Goal: Share content: Share content

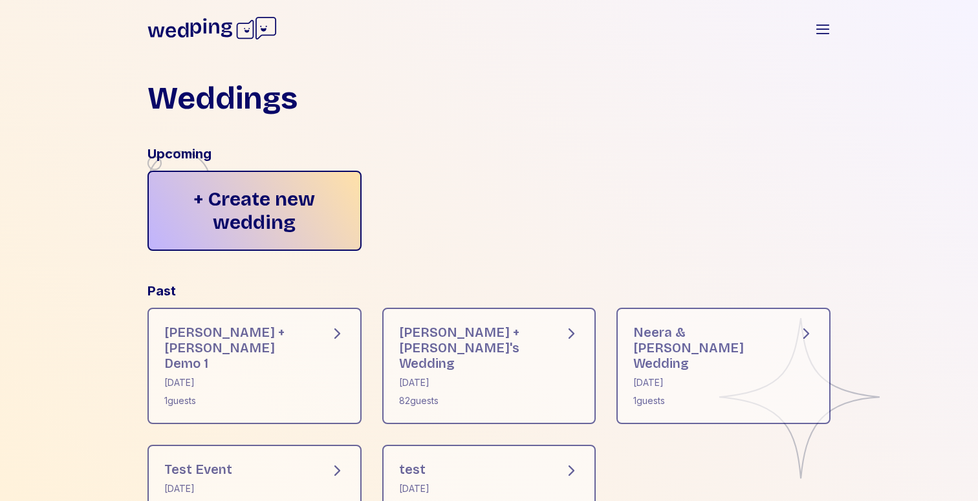
click at [485, 85] on div "Weddings" at bounding box center [488, 98] width 683 height 31
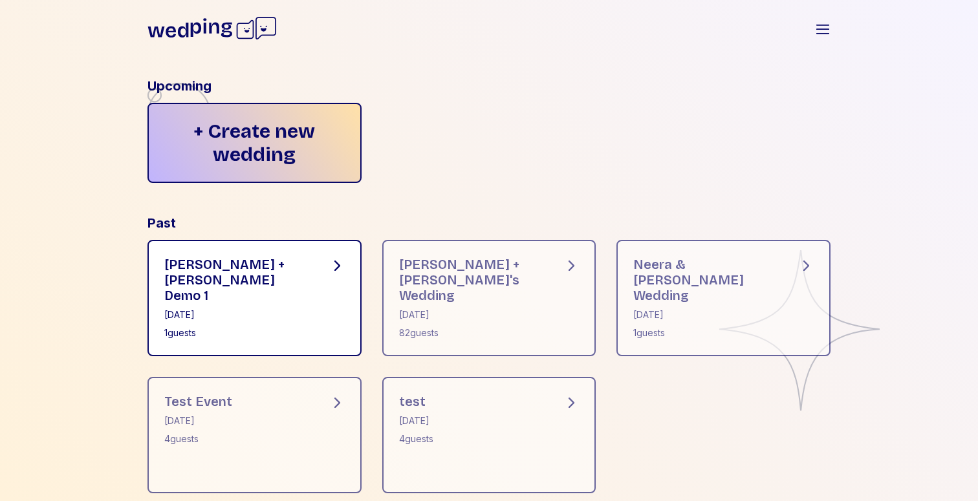
scroll to position [81, 0]
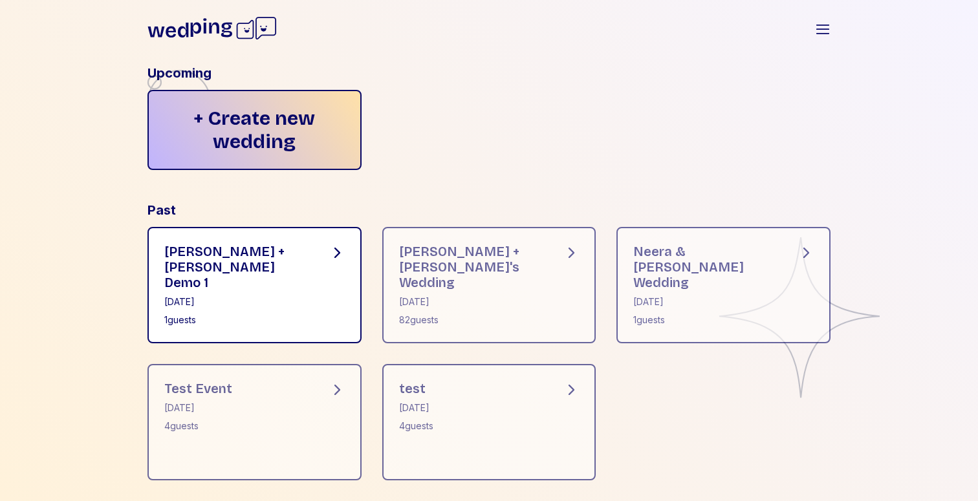
click at [321, 268] on div "Forrest + Neera Demo 1 August 29, 2025 1 guests" at bounding box center [254, 285] width 214 height 116
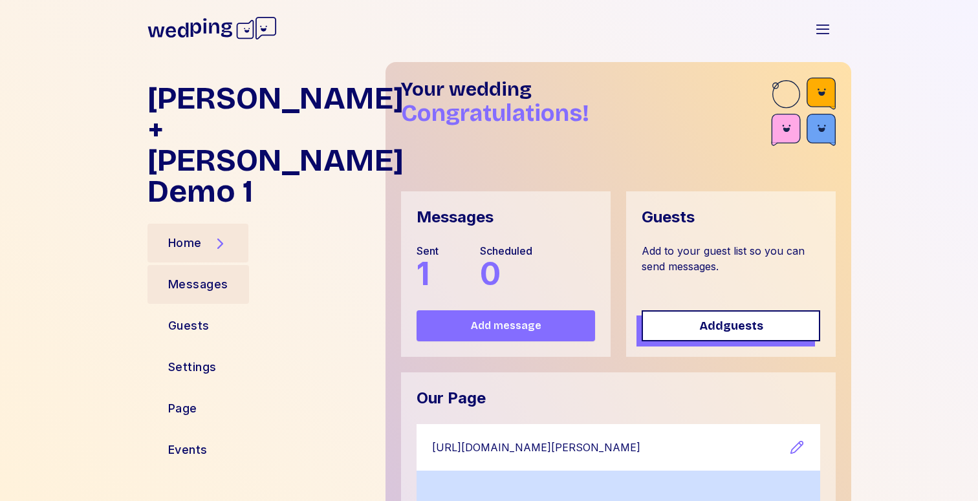
click at [211, 275] on div "Messages" at bounding box center [198, 284] width 60 height 18
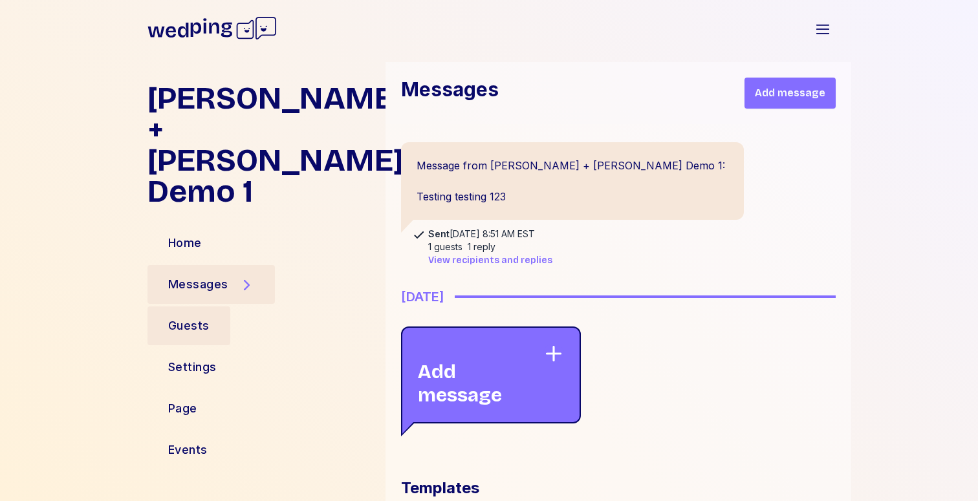
click at [189, 317] on div "Guests" at bounding box center [188, 326] width 41 height 18
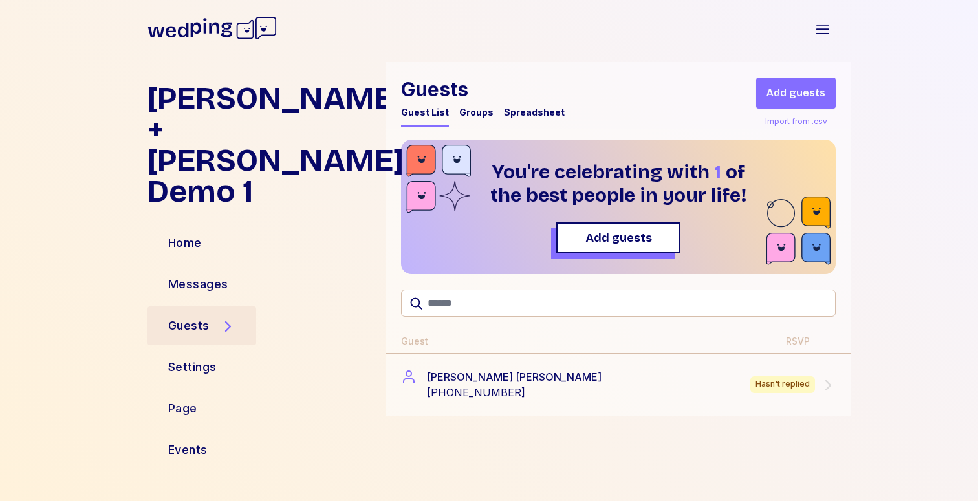
click at [359, 352] on div "Settings" at bounding box center [261, 367] width 228 height 31
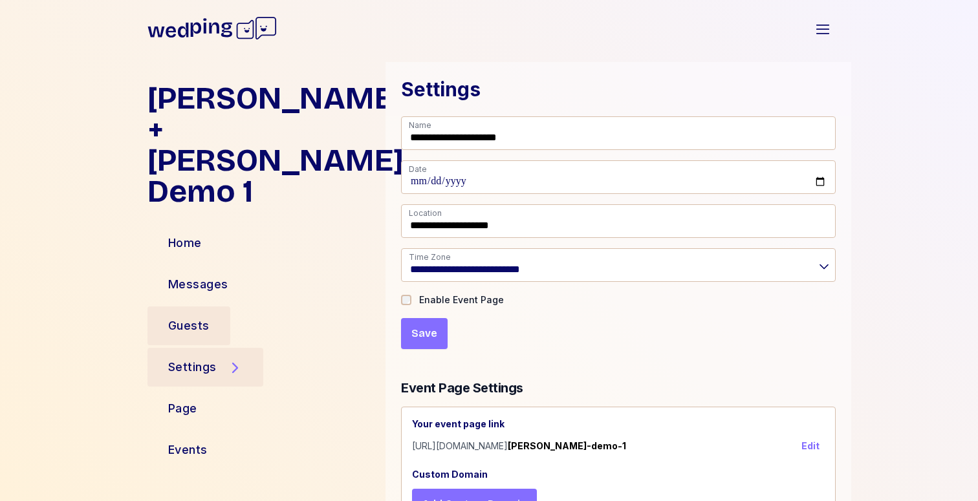
click at [195, 306] on div "Guests" at bounding box center [188, 325] width 83 height 39
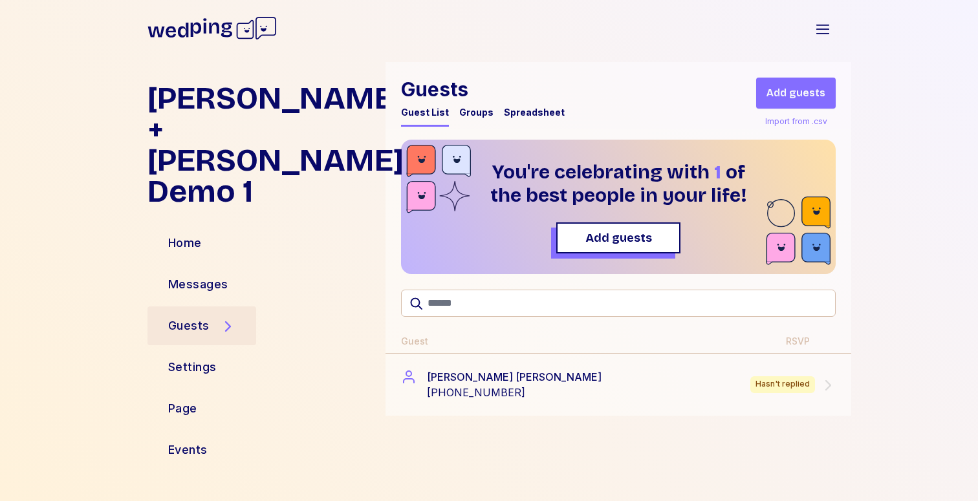
click at [79, 306] on div "Forrest + Neera Demo 1 Home Messages Guests Settings Page Events Guests Guest L…" at bounding box center [489, 281] width 978 height 439
click at [204, 224] on div "Home" at bounding box center [184, 243] width 75 height 39
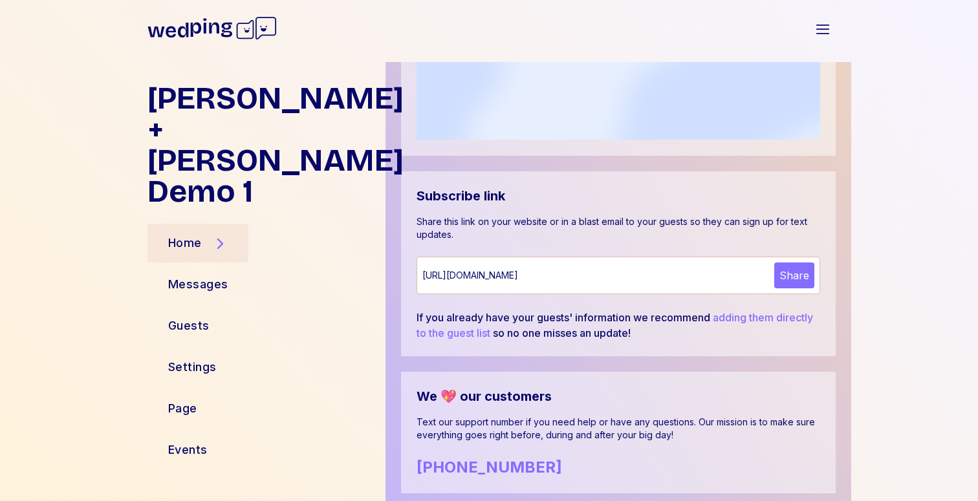
scroll to position [606, 0]
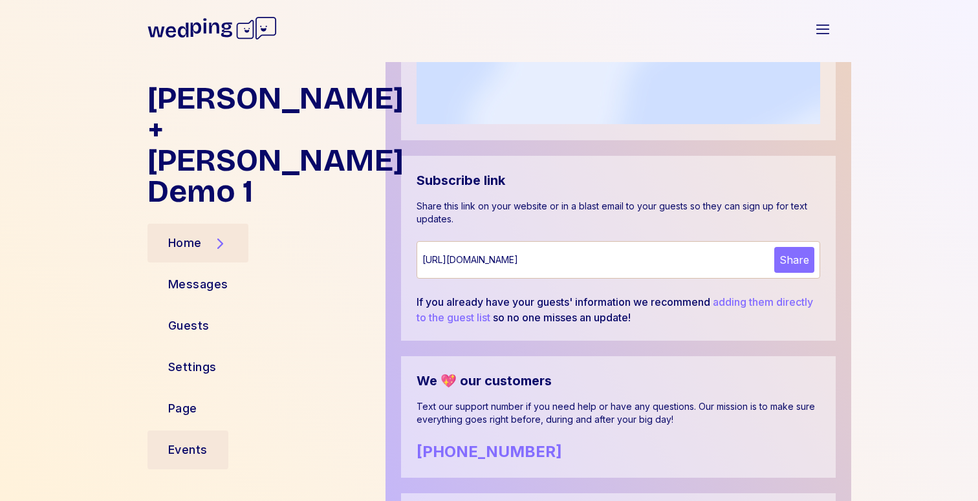
click at [185, 441] on div "Events" at bounding box center [187, 450] width 39 height 18
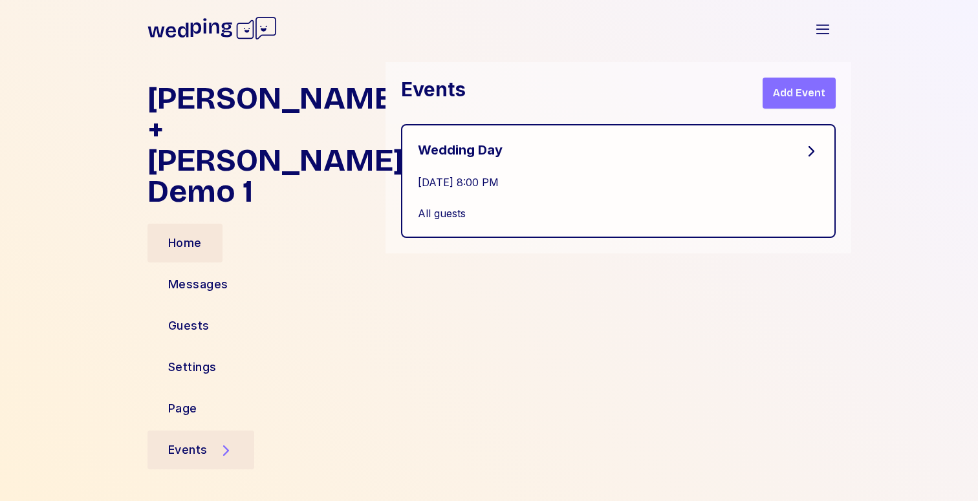
click at [193, 234] on div "Home" at bounding box center [185, 243] width 34 height 18
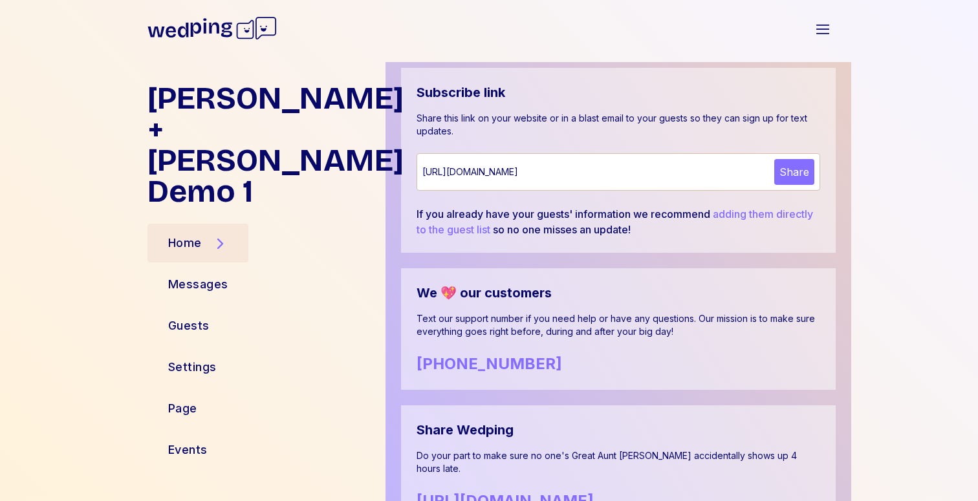
scroll to position [753, 0]
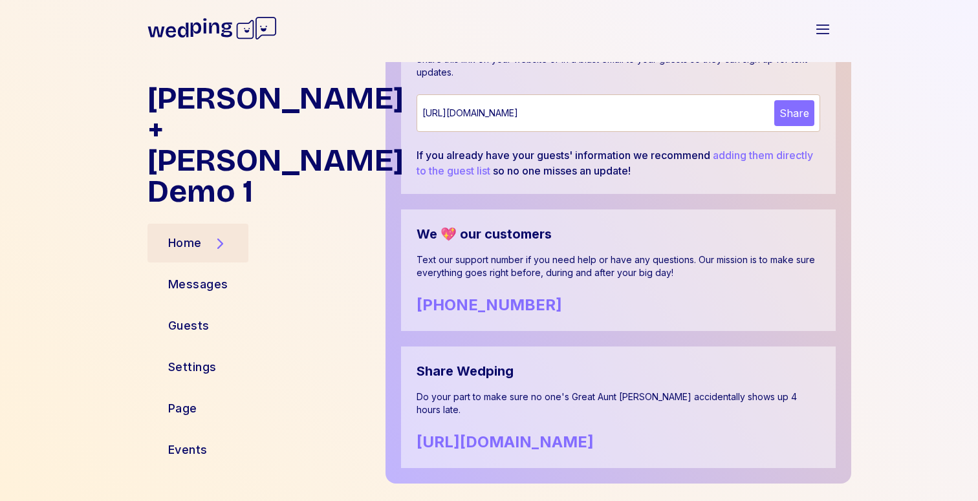
click at [544, 432] on div "https://wedping.com" at bounding box center [504, 442] width 177 height 21
drag, startPoint x: 557, startPoint y: 427, endPoint x: 408, endPoint y: 427, distance: 148.7
click at [408, 427] on div "Share Wedping Do your part to make sure no one's Great Aunt Sally accidentally …" at bounding box center [618, 408] width 434 height 122
click at [367, 434] on div "Events" at bounding box center [261, 449] width 228 height 31
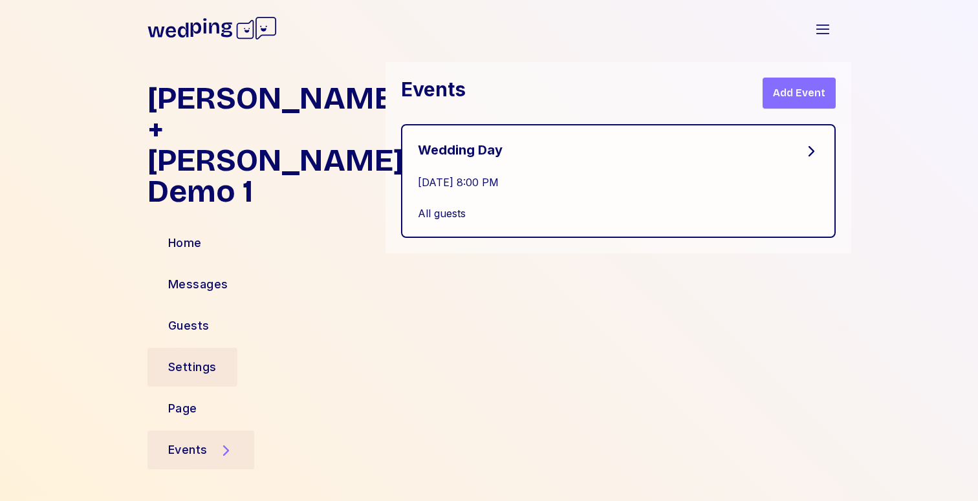
click at [189, 358] on div "Settings" at bounding box center [192, 367] width 48 height 18
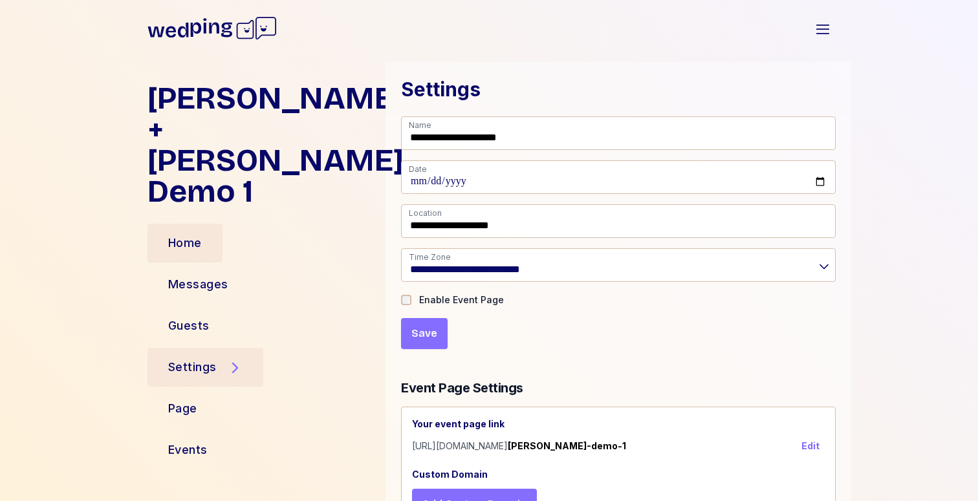
click at [203, 224] on div "Home" at bounding box center [184, 243] width 75 height 39
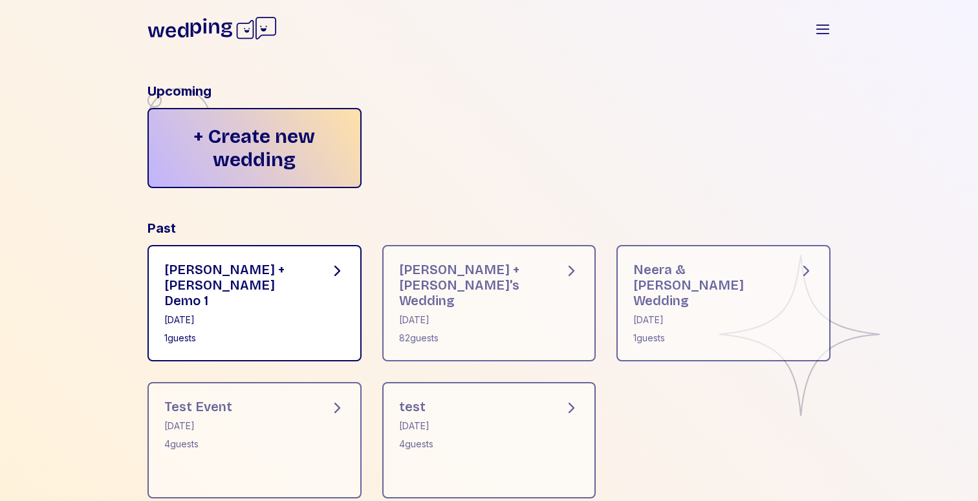
scroll to position [81, 0]
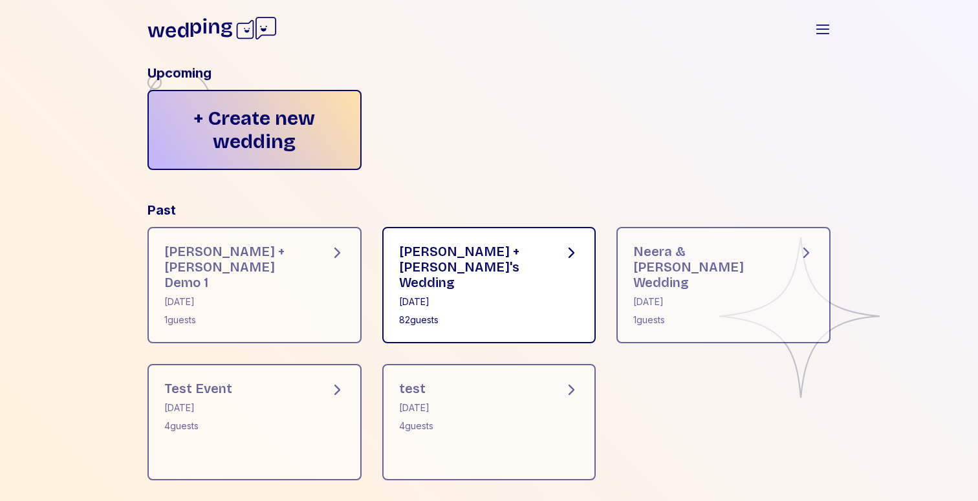
click at [503, 314] on div "82 guests" at bounding box center [471, 320] width 144 height 13
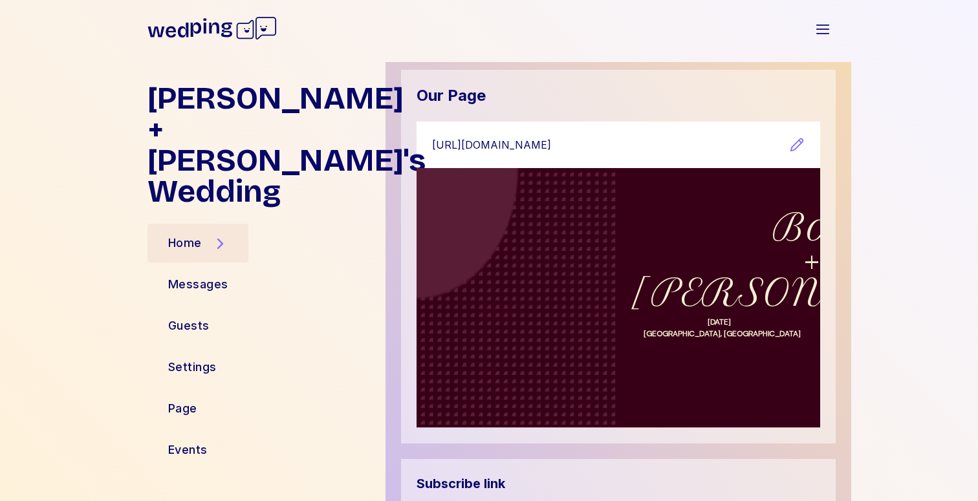
scroll to position [327, 0]
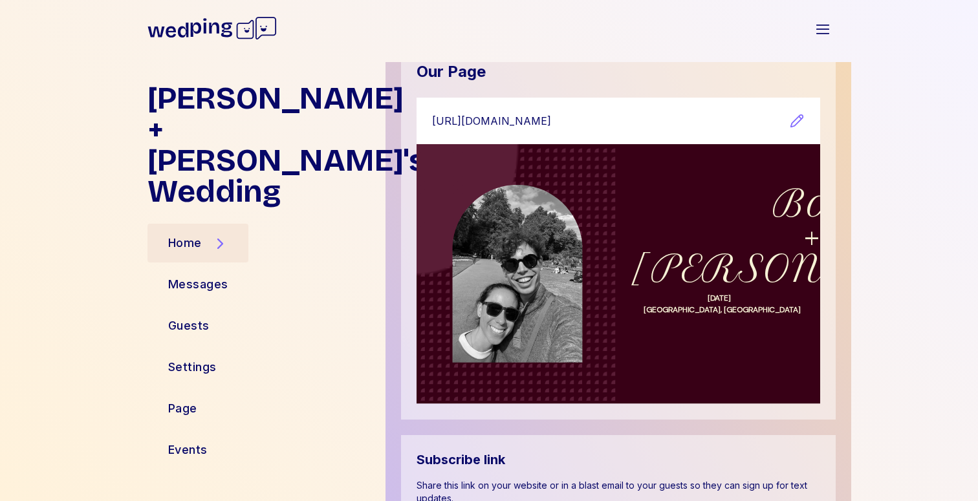
click at [797, 118] on icon "button" at bounding box center [797, 121] width 16 height 16
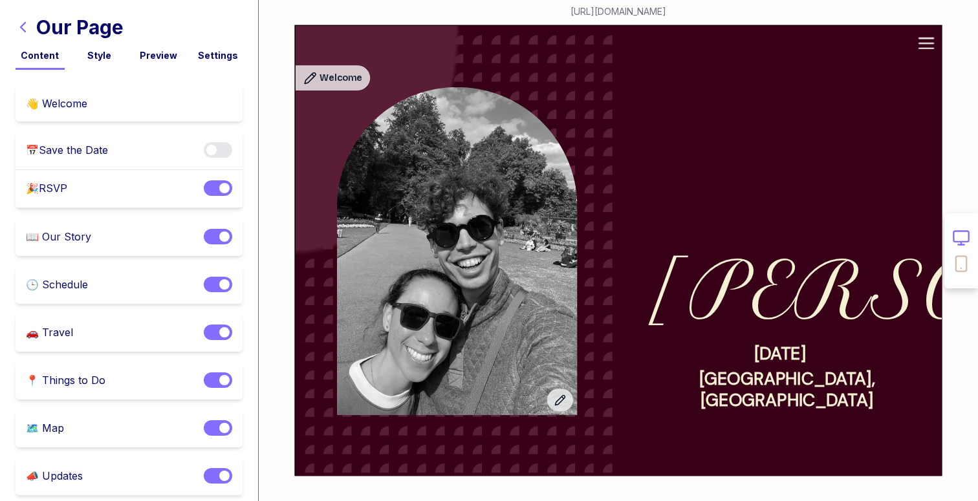
click at [209, 55] on div "Settings" at bounding box center [217, 55] width 49 height 13
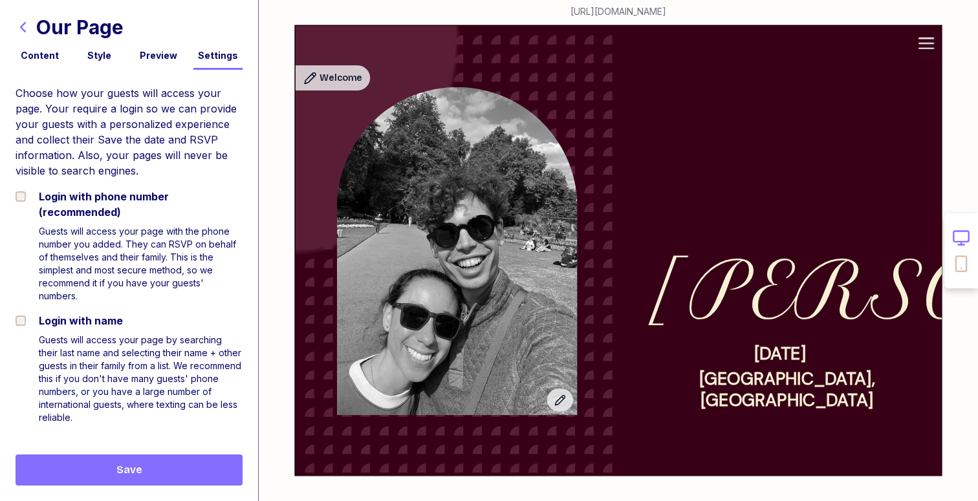
click at [21, 51] on div "Content" at bounding box center [40, 55] width 49 height 13
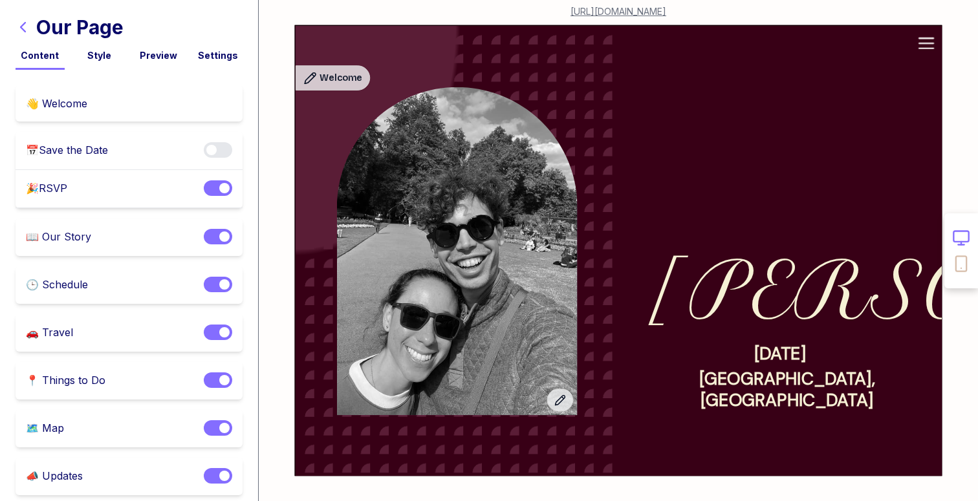
click at [658, 12] on link "https://www.wedping.com/beta-test" at bounding box center [618, 9] width 96 height 18
click at [30, 27] on icon "button" at bounding box center [24, 27] width 16 height 16
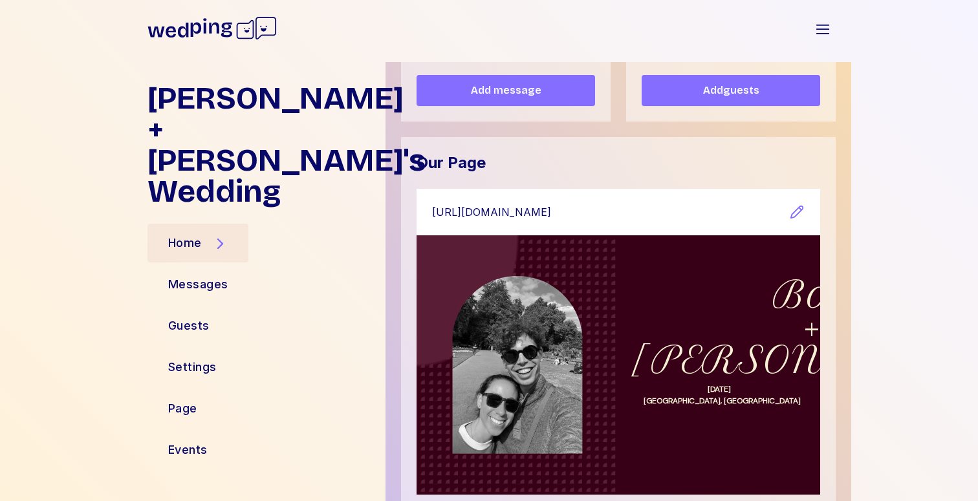
scroll to position [230, 0]
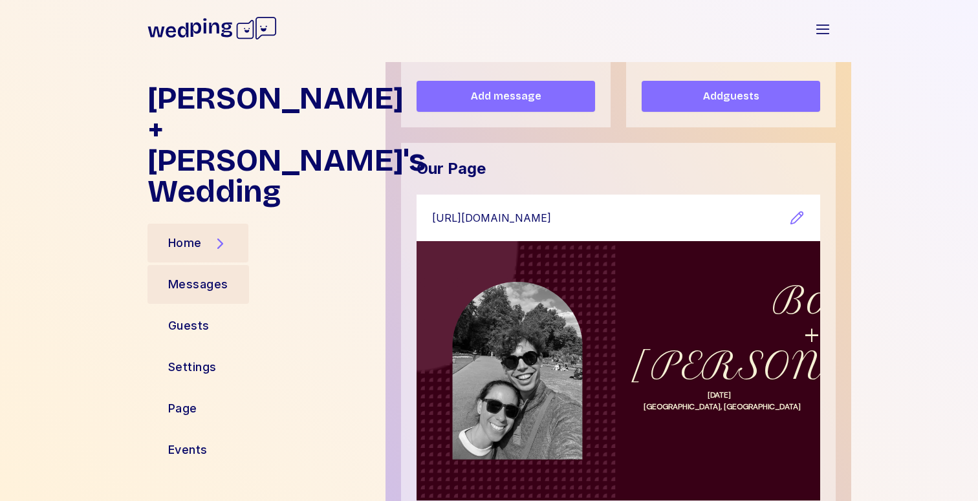
click at [219, 275] on div "Messages" at bounding box center [198, 284] width 60 height 18
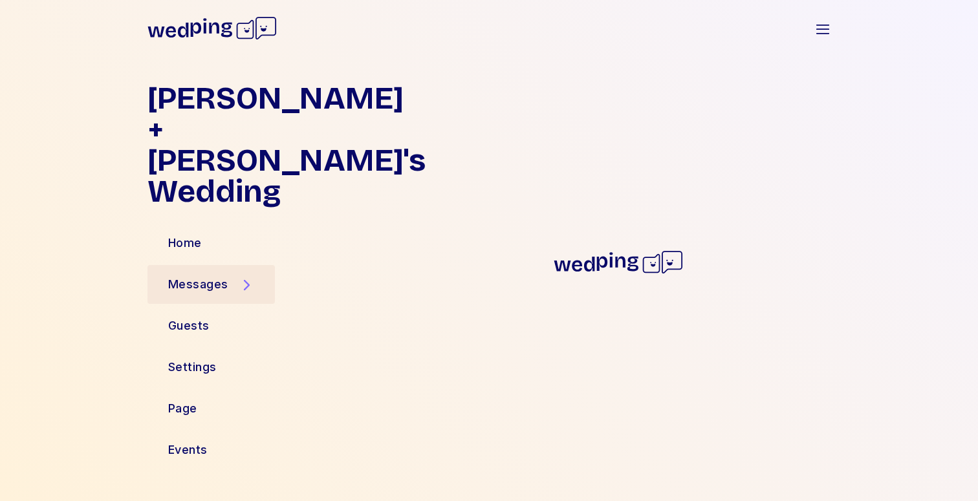
scroll to position [0, 0]
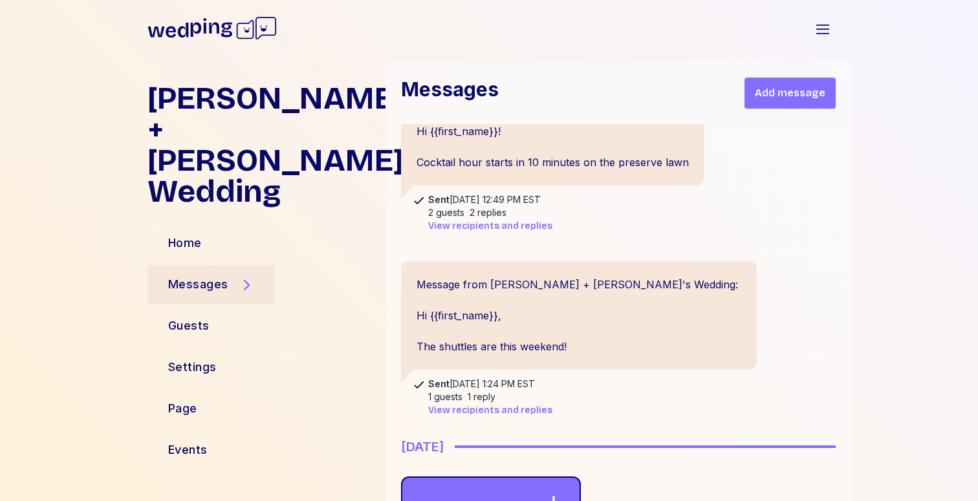
scroll to position [8959, 0]
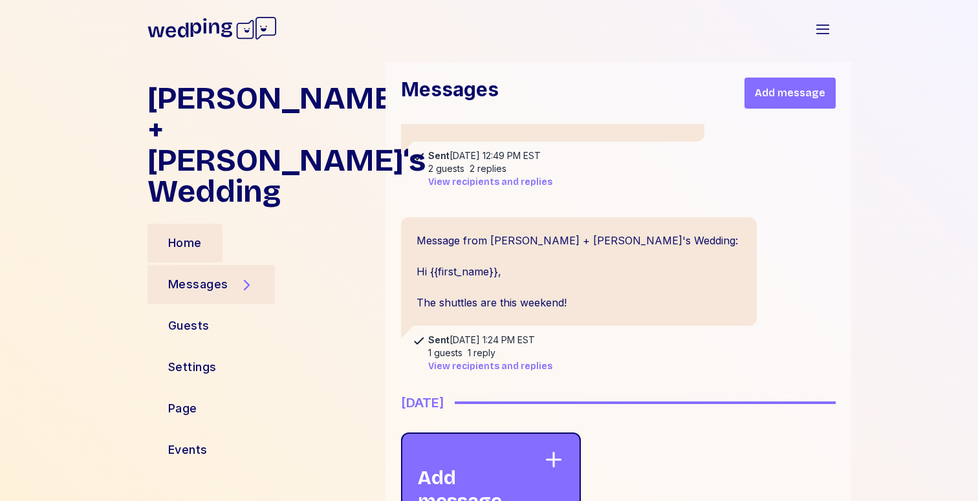
click at [188, 234] on div "Home" at bounding box center [185, 243] width 34 height 18
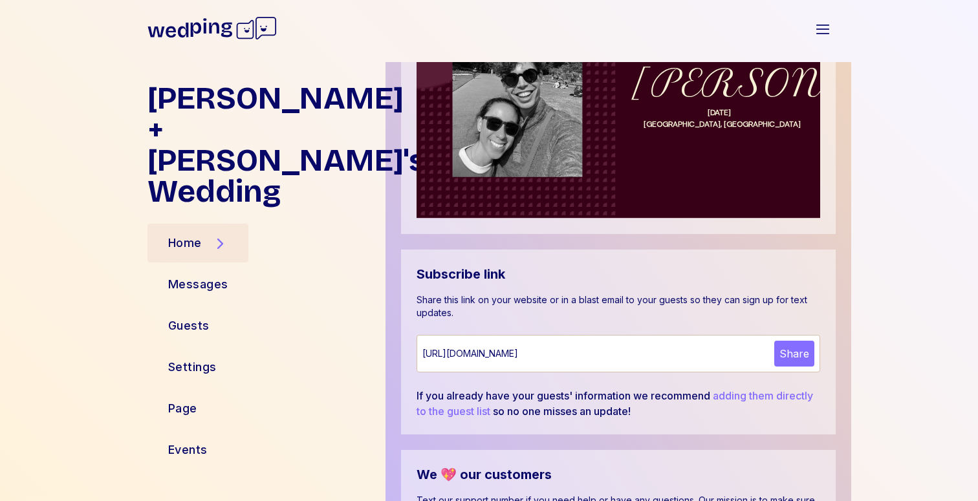
scroll to position [544, 0]
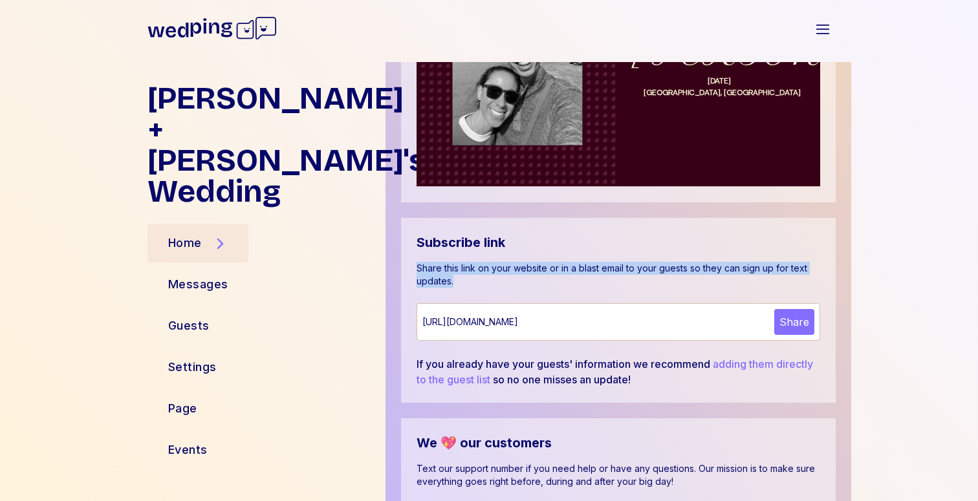
drag, startPoint x: 434, startPoint y: 274, endPoint x: 402, endPoint y: 267, distance: 33.7
click at [417, 268] on p "Share this link on your website or in a blast email to your guests so they can …" at bounding box center [617, 275] width 403 height 26
copy p "Share this link on your website or in a blast email to your guests so they can …"
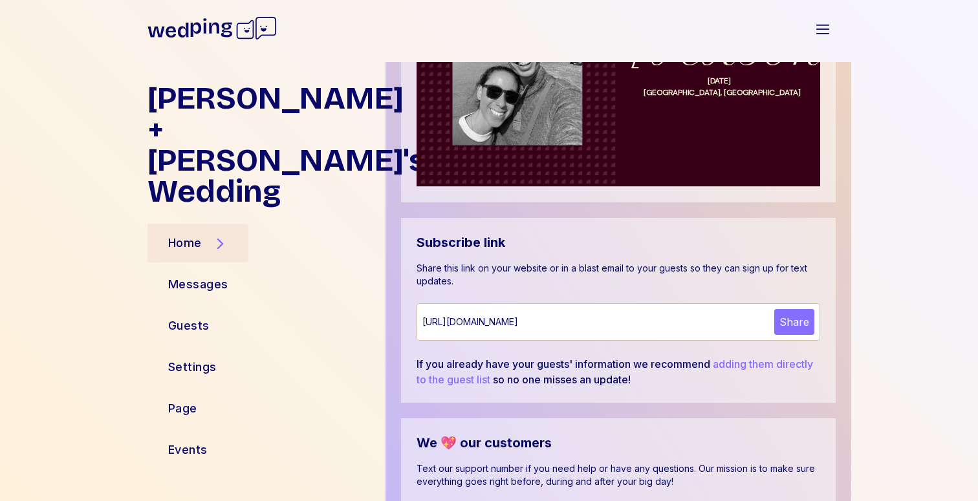
click at [655, 320] on div "https://www.wedping.com/0df49e7f-ee54-4c64-93f7-07d930ca757d/updates" at bounding box center [595, 322] width 347 height 13
drag, startPoint x: 749, startPoint y: 321, endPoint x: 424, endPoint y: 321, distance: 325.2
click at [424, 321] on div "https://www.wedping.com/0df49e7f-ee54-4c64-93f7-07d930ca757d/updates" at bounding box center [595, 322] width 347 height 13
copy div "https://www.wedping.com/0df49e7f-ee54-4c64-93f7-07d930ca757d/updates"
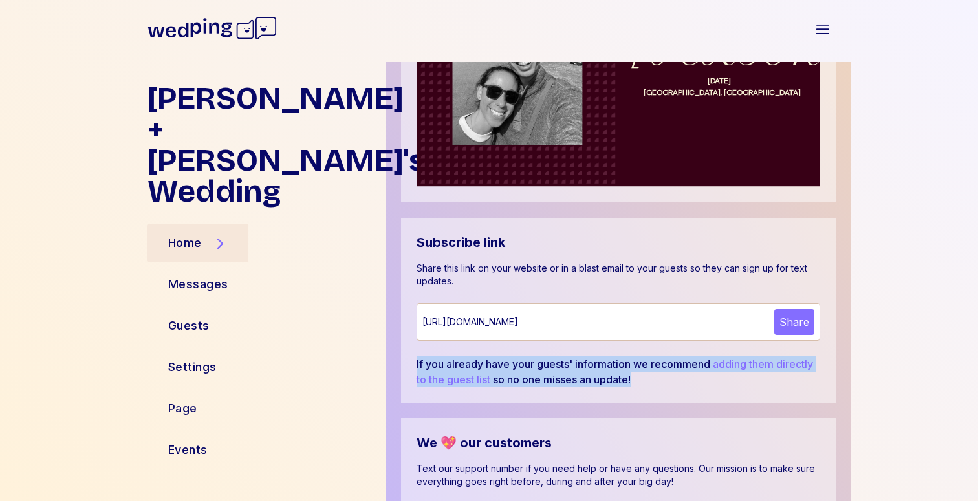
drag, startPoint x: 645, startPoint y: 380, endPoint x: 417, endPoint y: 364, distance: 228.8
click at [417, 364] on div "If you already have your guests' information we recommend adding them directly …" at bounding box center [617, 371] width 403 height 31
copy div "If you already have your guests' information we recommend adding them directly …"
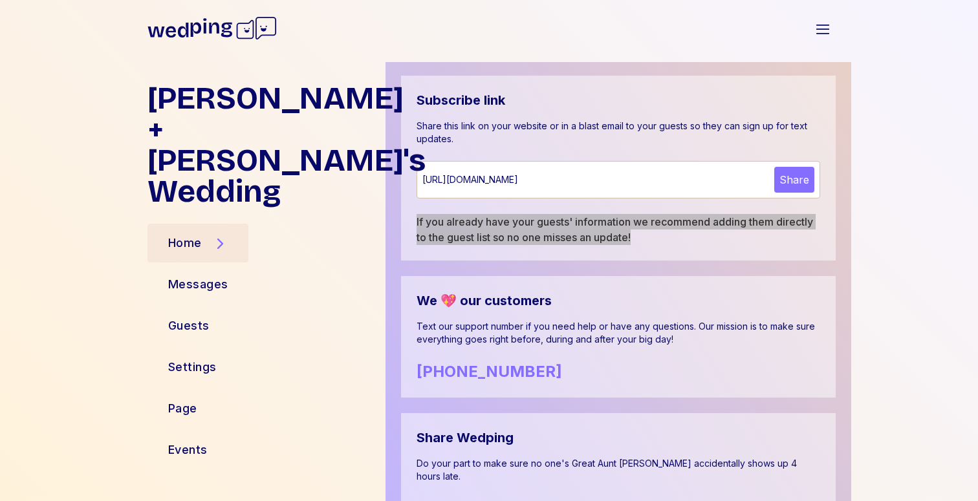
scroll to position [689, 0]
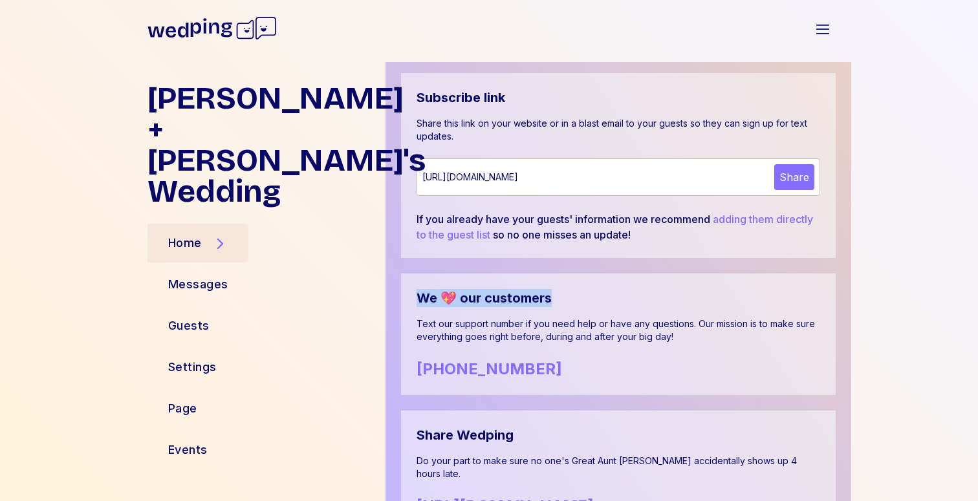
drag, startPoint x: 555, startPoint y: 298, endPoint x: 416, endPoint y: 295, distance: 139.0
click at [416, 295] on div "We 💖 our customers" at bounding box center [617, 298] width 403 height 18
copy div "We 💖 our customers"
click at [632, 321] on p "Text our support number if you need help or have any questions. Our mission is …" at bounding box center [617, 330] width 403 height 26
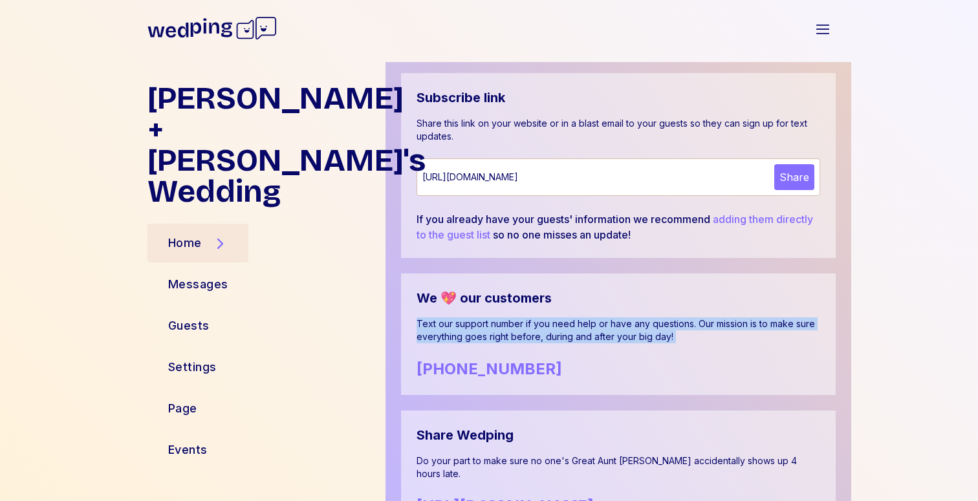
click at [632, 321] on p "Text our support number if you need help or have any questions. Our mission is …" at bounding box center [617, 330] width 403 height 26
copy p "Text our support number if you need help or have any questions. Our mission is …"
drag, startPoint x: 559, startPoint y: 365, endPoint x: 406, endPoint y: 367, distance: 152.6
click at [406, 367] on div "We 💖 our customers Text our support number if you need help or have any questio…" at bounding box center [618, 334] width 434 height 122
copy div "+1 (512) 522-4209"
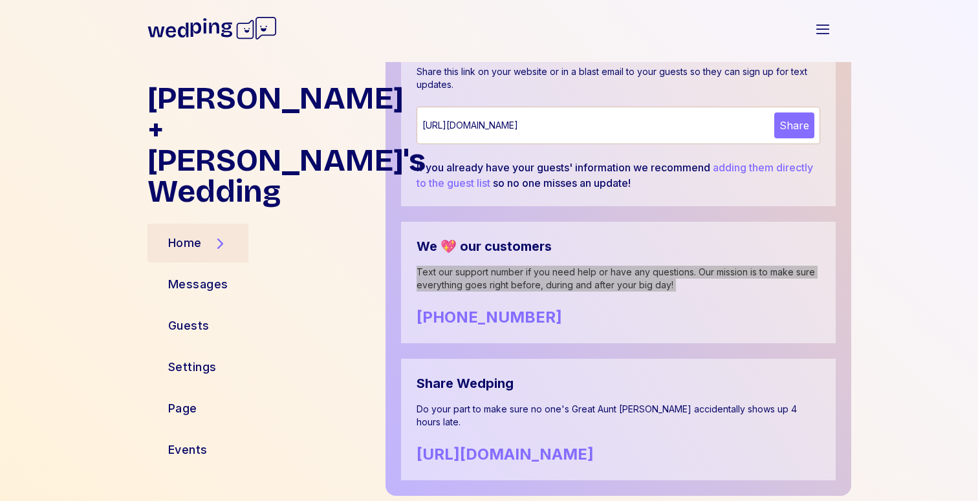
scroll to position [753, 0]
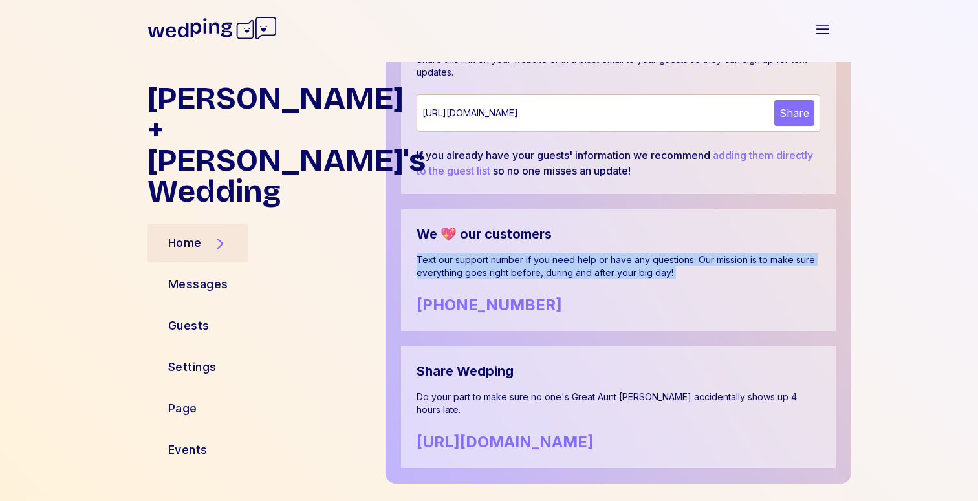
click at [493, 366] on div "Share Wedping" at bounding box center [617, 371] width 403 height 18
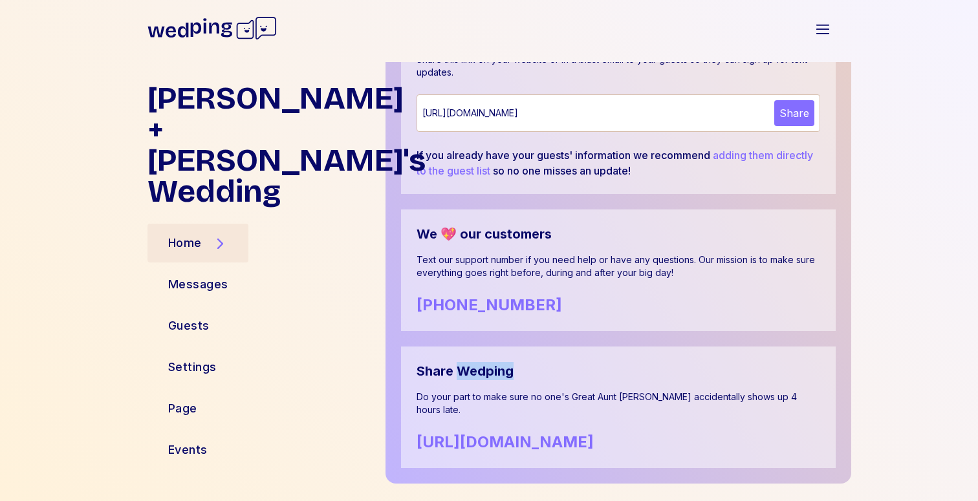
click at [493, 366] on div "Share Wedping" at bounding box center [617, 371] width 403 height 18
copy div "Share Wedping"
click at [517, 395] on p "Do your part to make sure no one's Great Aunt Sally accidentally shows up 4 hou…" at bounding box center [617, 404] width 403 height 26
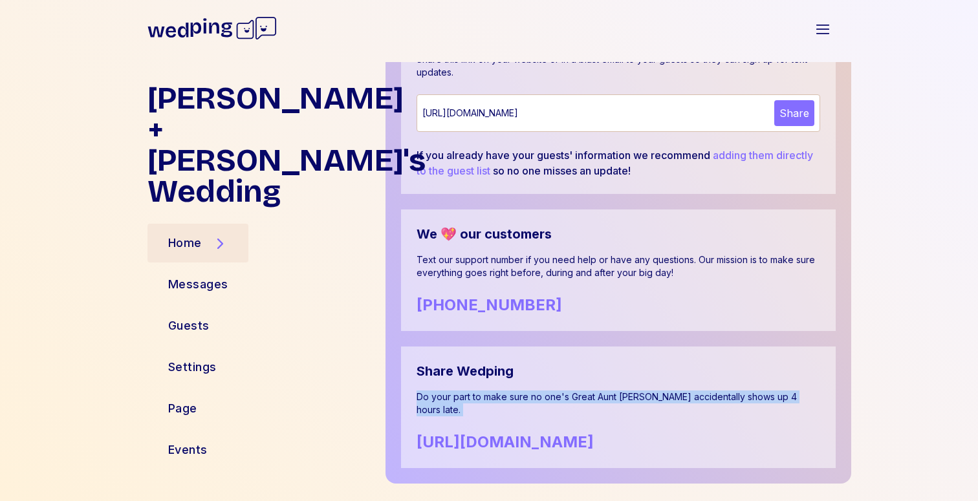
click at [517, 395] on p "Do your part to make sure no one's Great Aunt Sally accidentally shows up 4 hou…" at bounding box center [617, 404] width 403 height 26
copy p "Do your part to make sure no one's Great Aunt Sally accidentally shows up 4 hou…"
drag, startPoint x: 594, startPoint y: 426, endPoint x: 375, endPoint y: 428, distance: 219.2
copy div "https://wedping.com"
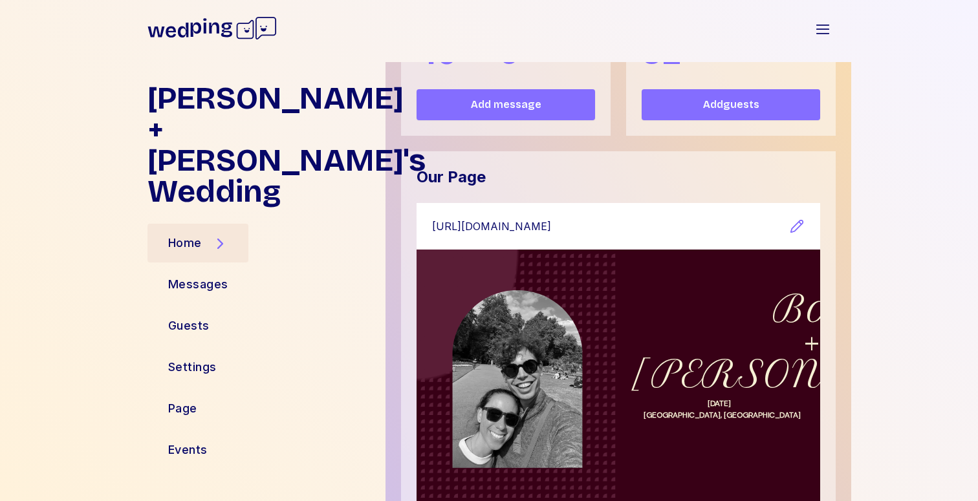
scroll to position [240, 0]
